Goal: Find contact information: Find contact information

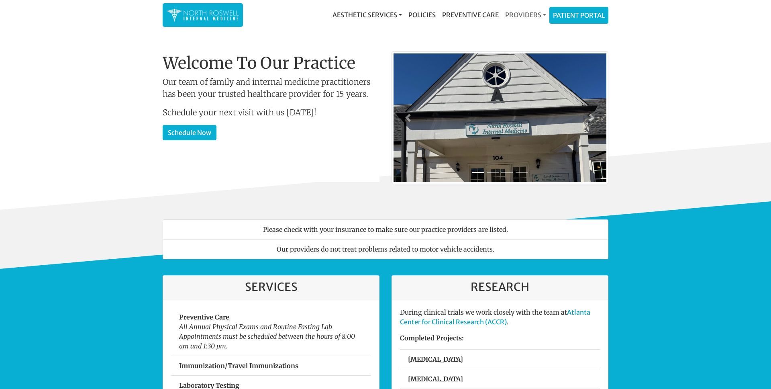
click at [513, 15] on link "Providers" at bounding box center [525, 15] width 47 height 16
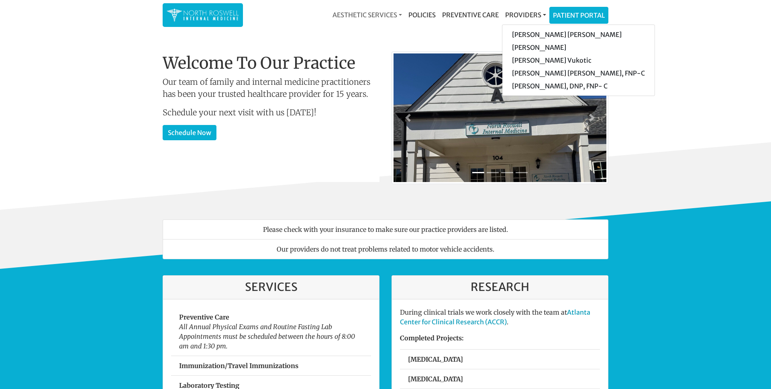
click at [359, 10] on link "Aesthetic Services" at bounding box center [367, 15] width 76 height 16
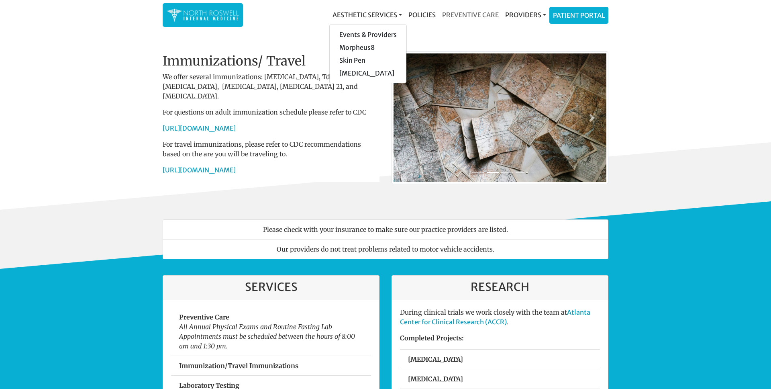
click at [500, 18] on link "Preventive Care" at bounding box center [470, 15] width 63 height 16
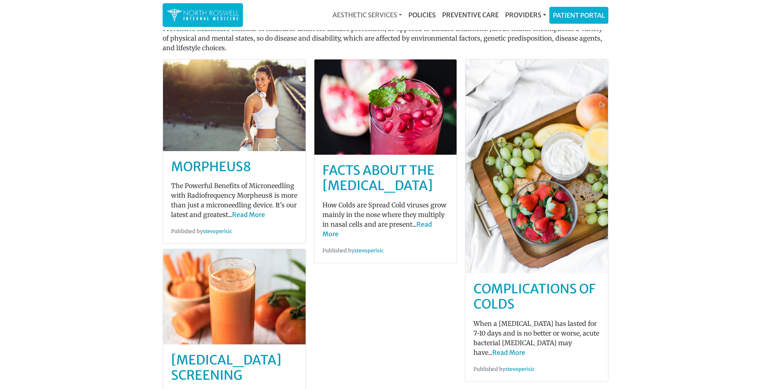
click at [362, 17] on link "Aesthetic Services" at bounding box center [367, 15] width 76 height 16
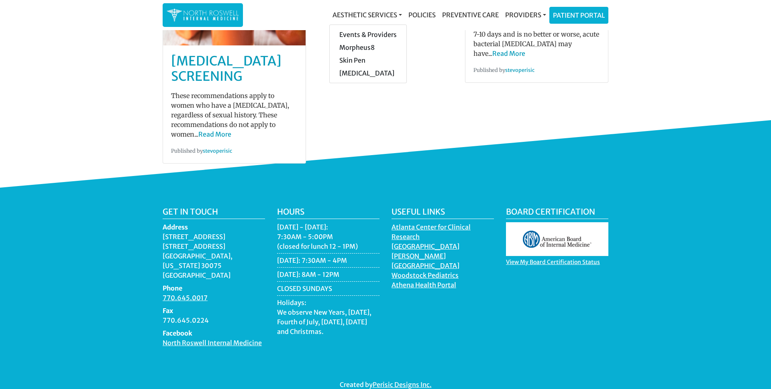
drag, startPoint x: 220, startPoint y: 273, endPoint x: 214, endPoint y: 272, distance: 6.9
click at [214, 273] on dl "Address 11050 Crabapple Road Building A, Suite 104B Roswell, Georgia 30075 USA …" at bounding box center [214, 284] width 102 height 125
click at [215, 293] on dd "770.645.0017" at bounding box center [214, 298] width 102 height 10
drag, startPoint x: 216, startPoint y: 281, endPoint x: 157, endPoint y: 279, distance: 59.1
click at [157, 279] on div "Get in touch Address 11050 Crabapple Road Building A, Suite 104B Roswell, Georg…" at bounding box center [214, 280] width 114 height 147
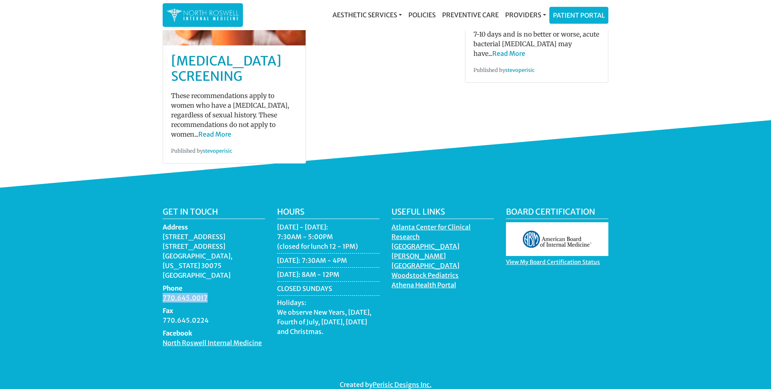
copy link "770.645.0017"
